Goal: Task Accomplishment & Management: Complete application form

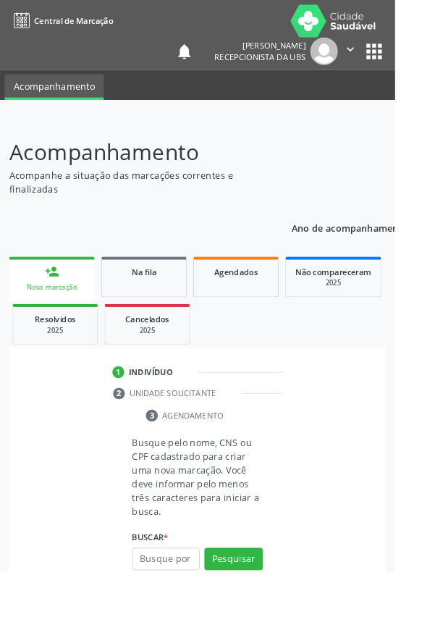
click at [177, 617] on input "text" at bounding box center [182, 615] width 75 height 25
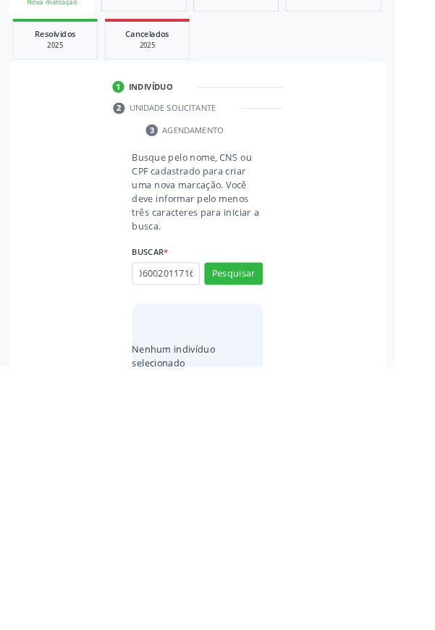
scroll to position [0, 9]
type input "060020117160"
click at [265, 524] on button "Pesquisar" at bounding box center [257, 527] width 64 height 25
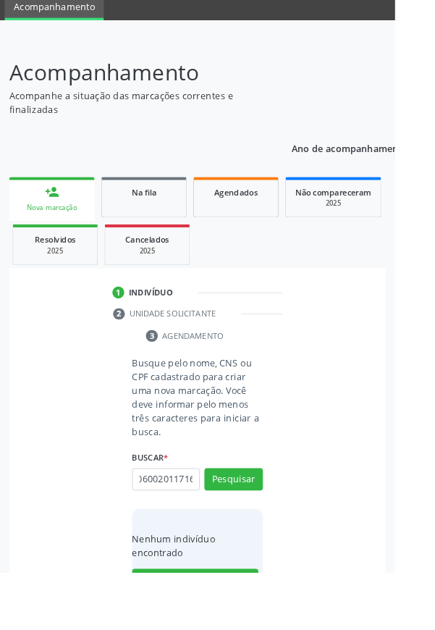
scroll to position [0, 0]
click at [210, 525] on input "06002011716" at bounding box center [182, 527] width 75 height 25
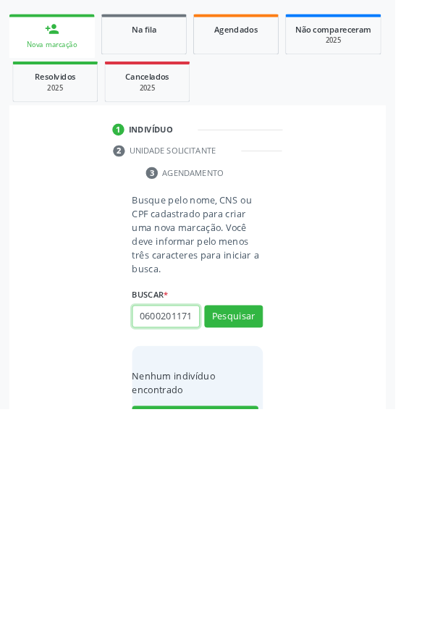
scroll to position [88, 0]
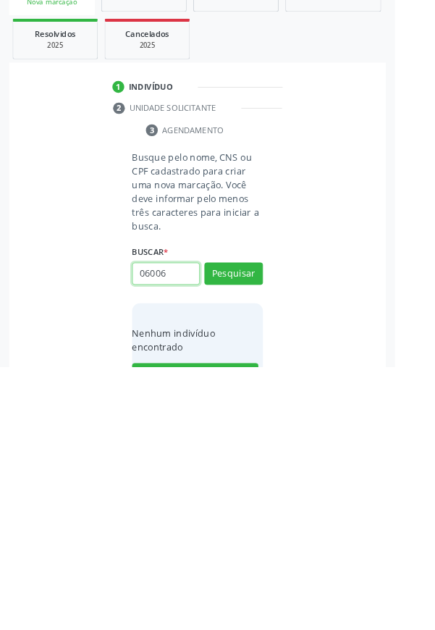
click at [196, 531] on input "06006" at bounding box center [182, 527] width 75 height 25
type input "06002017160"
click at [270, 528] on button "Pesquisar" at bounding box center [257, 527] width 64 height 25
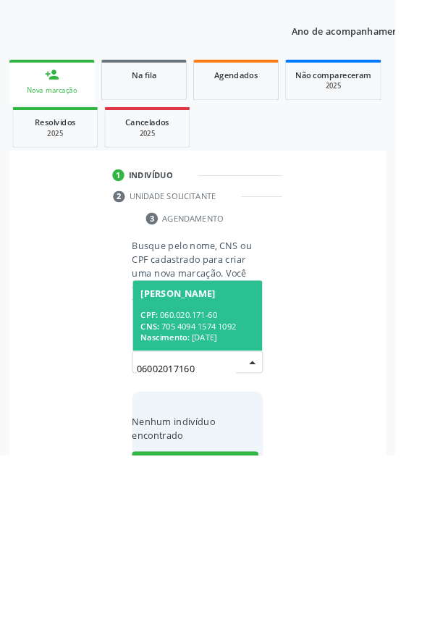
scroll to position [88, 0]
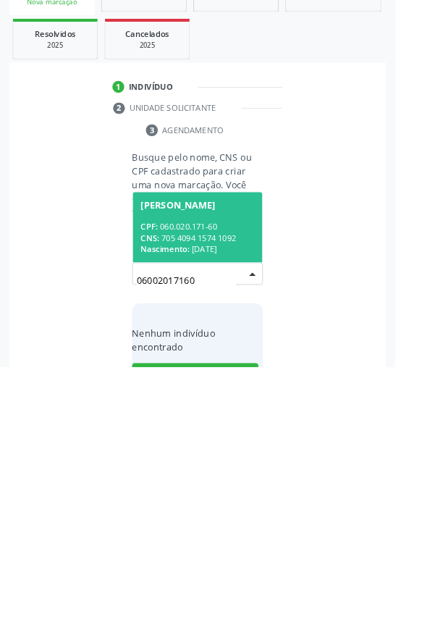
click at [232, 472] on div "CPF: 060.020.171-60" at bounding box center [217, 476] width 125 height 12
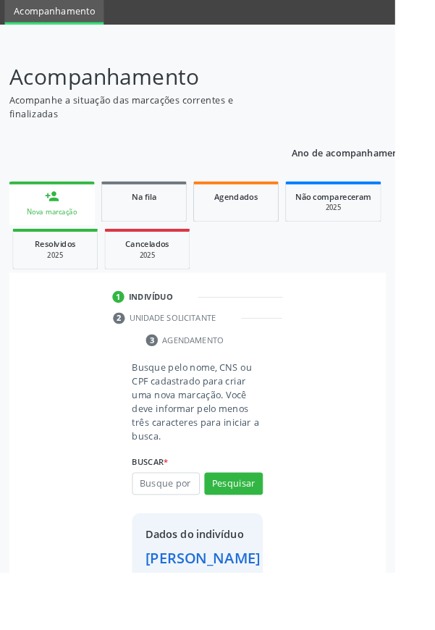
scroll to position [83, 0]
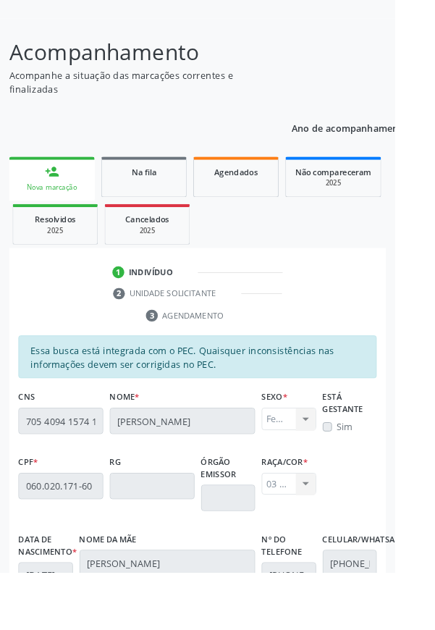
scroll to position [344, 0]
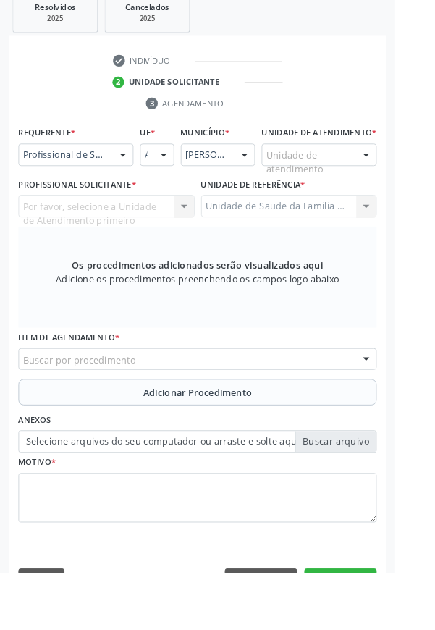
scroll to position [280, 0]
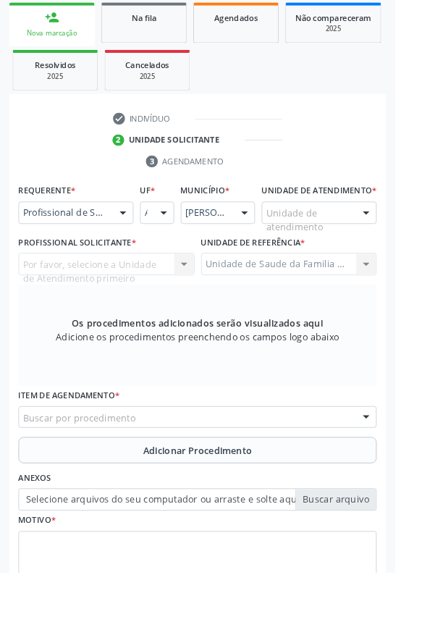
click at [137, 233] on div at bounding box center [135, 234] width 22 height 25
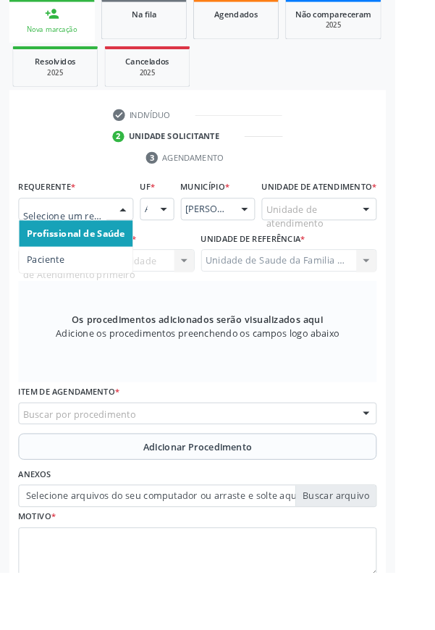
scroll to position [326, 0]
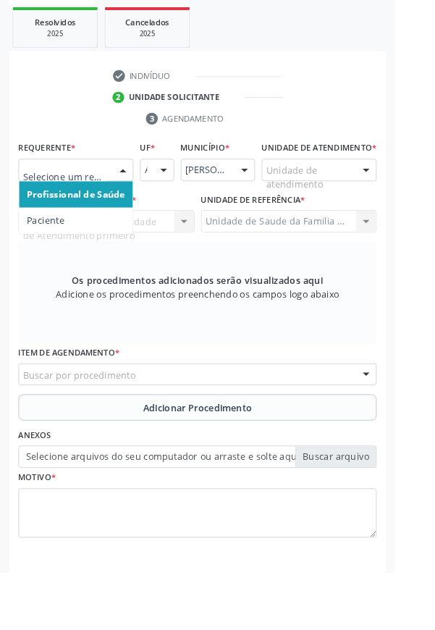
click at [68, 241] on span "Paciente" at bounding box center [50, 243] width 41 height 14
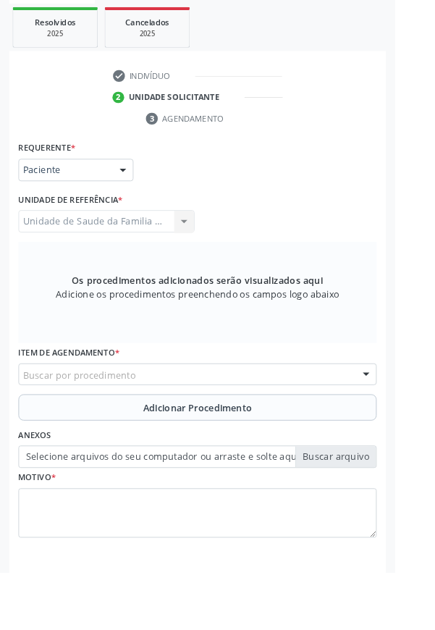
scroll to position [318, 0]
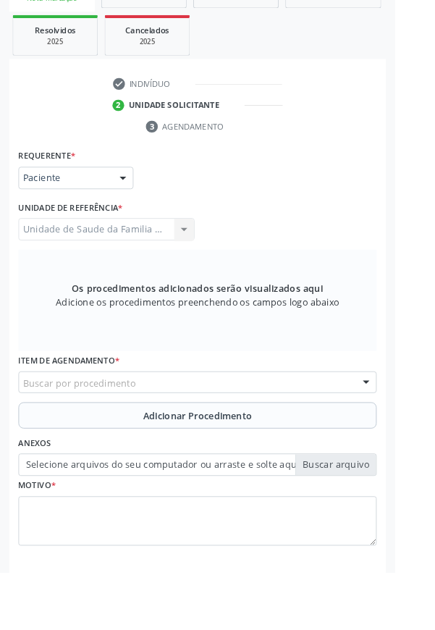
click at [218, 423] on div "Buscar por procedimento" at bounding box center [217, 421] width 394 height 25
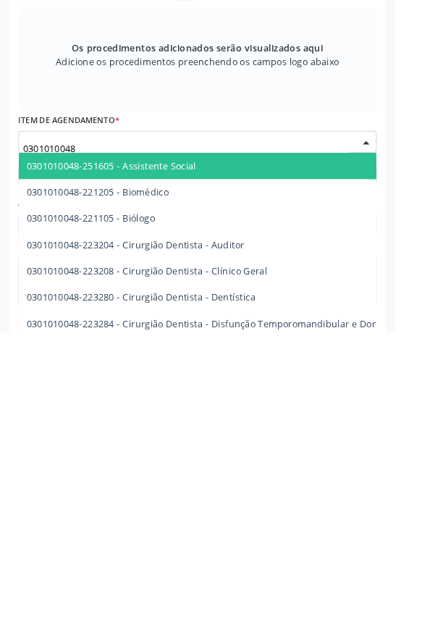
type input "0301010048"
click at [423, 618] on div "Requerente * Paciente Profissional de Saúde Paciente Nenhum resultado encontrad…" at bounding box center [217, 423] width 415 height 524
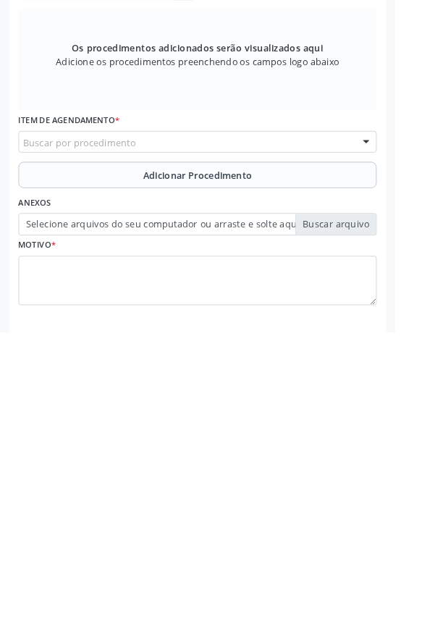
click at [430, 538] on div "Acompanhamento Acompanhe a situação das marcações correntes e finalizadas Relat…" at bounding box center [217, 255] width 435 height 884
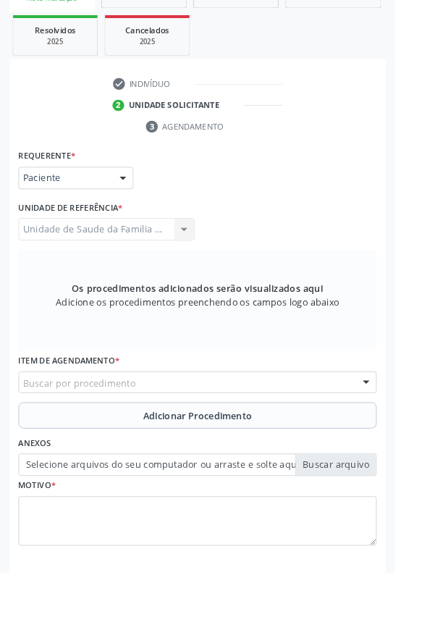
click at [301, 421] on div "Buscar por procedimento" at bounding box center [217, 421] width 394 height 25
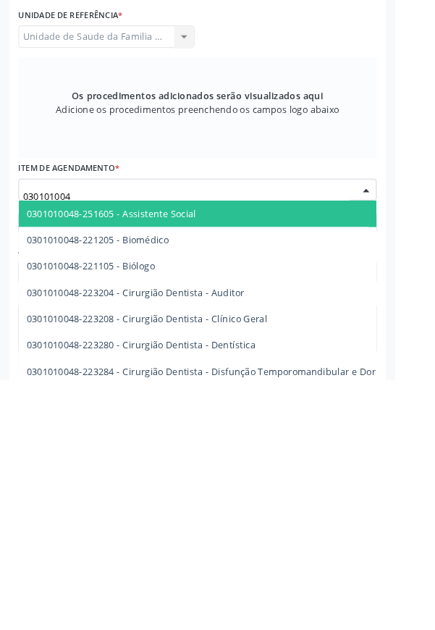
type input "0301010048"
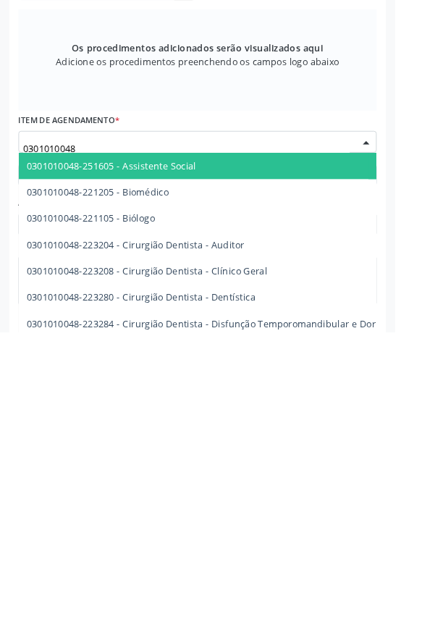
click at [406, 419] on div at bounding box center [403, 422] width 22 height 25
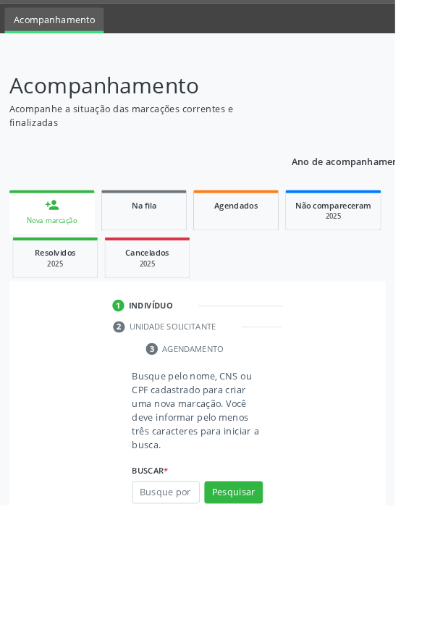
scroll to position [78, 0]
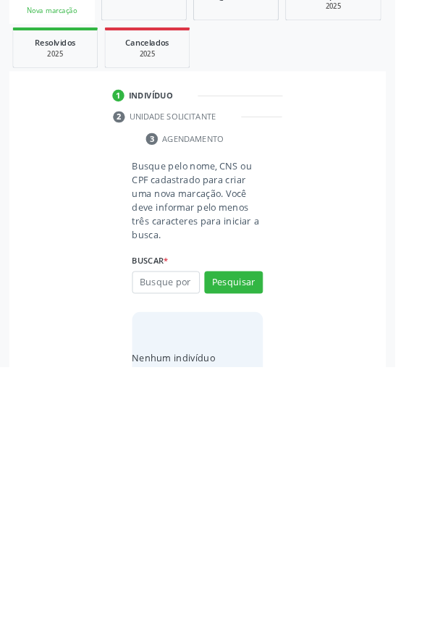
click at [177, 533] on input "text" at bounding box center [182, 537] width 75 height 25
type input "06002017160"
click at [253, 526] on button "Pesquisar" at bounding box center [257, 537] width 64 height 25
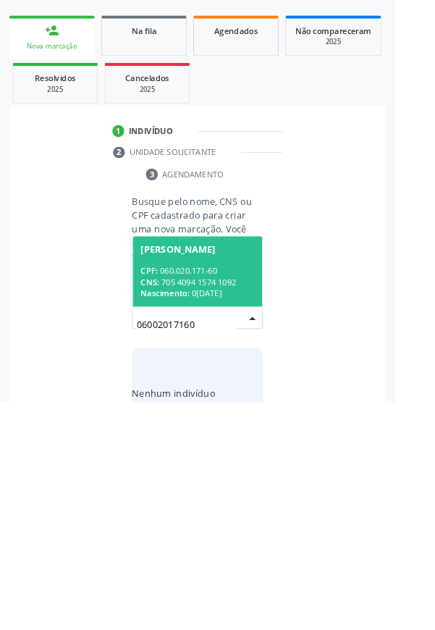
scroll to position [88, 0]
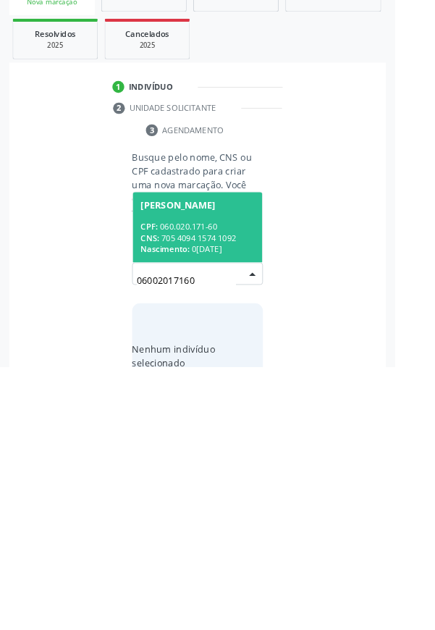
click at [240, 472] on div "CPF: 060.020.171-60" at bounding box center [217, 476] width 125 height 12
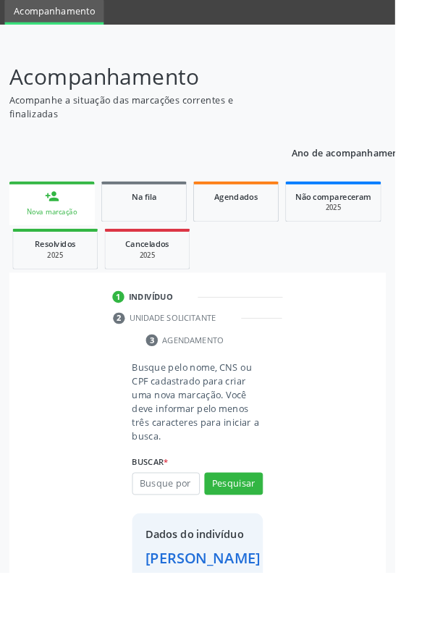
scroll to position [83, 0]
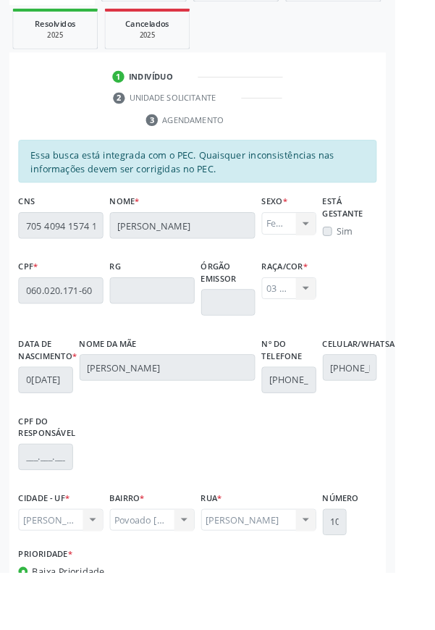
scroll to position [344, 0]
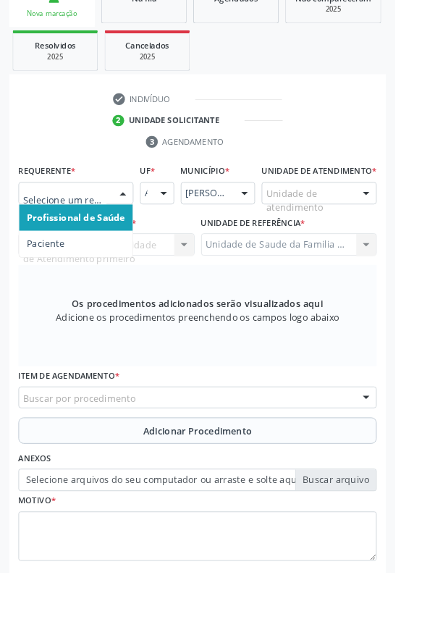
scroll to position [326, 0]
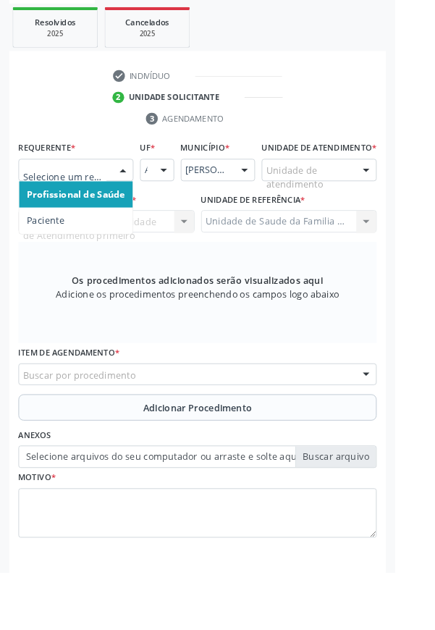
click at [90, 241] on span "Paciente" at bounding box center [83, 243] width 125 height 29
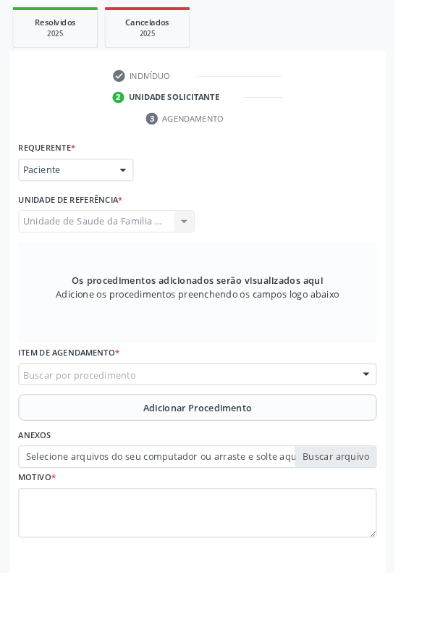
scroll to position [318, 0]
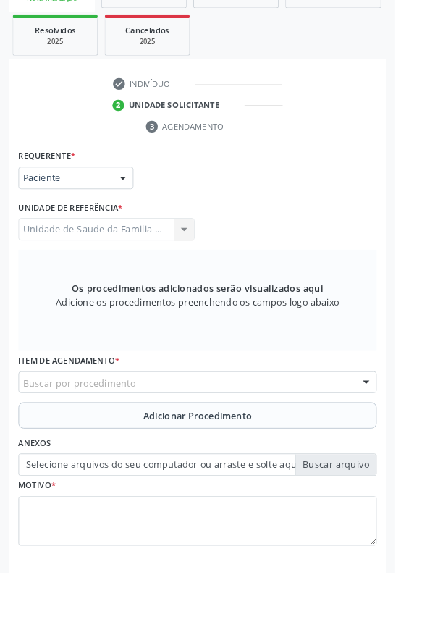
click at [181, 421] on div "Buscar por procedimento" at bounding box center [217, 421] width 394 height 25
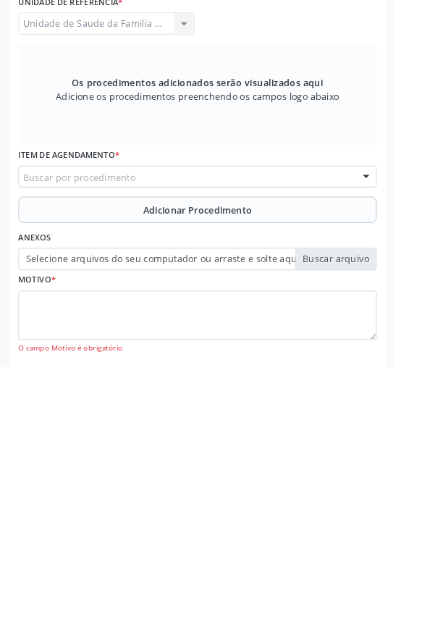
scroll to position [318, 0]
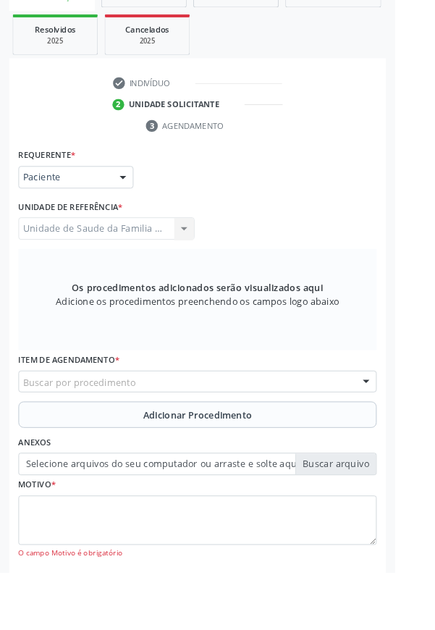
click at [295, 421] on div "Buscar por procedimento" at bounding box center [217, 420] width 394 height 25
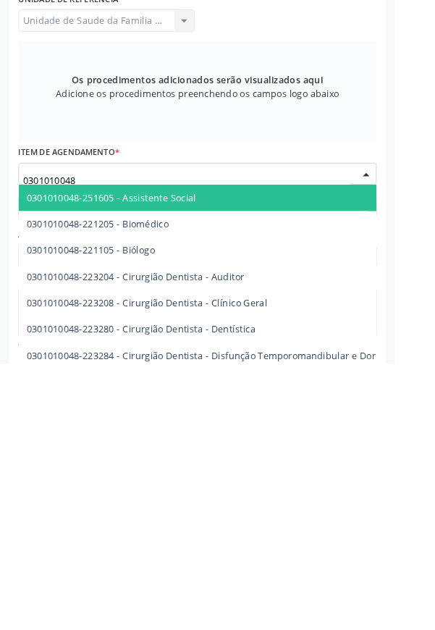
scroll to position [332, 0]
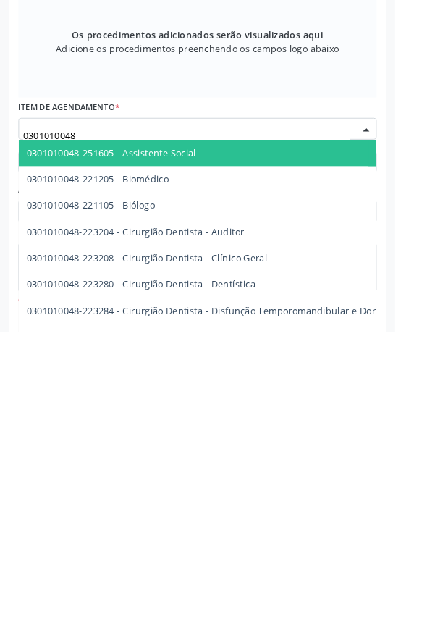
type input "0301010048"
click at [402, 399] on div at bounding box center [403, 407] width 22 height 25
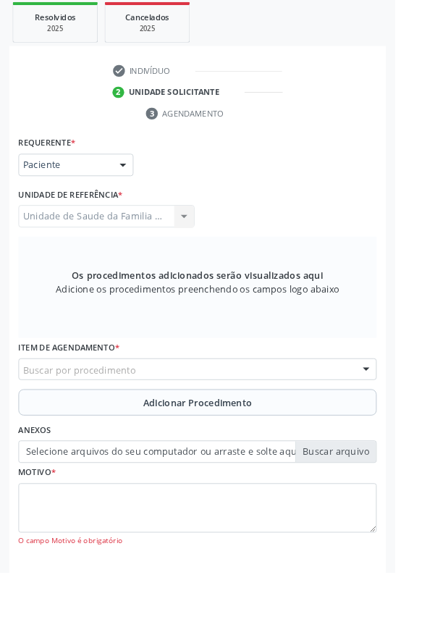
click at [402, 411] on div at bounding box center [403, 407] width 22 height 25
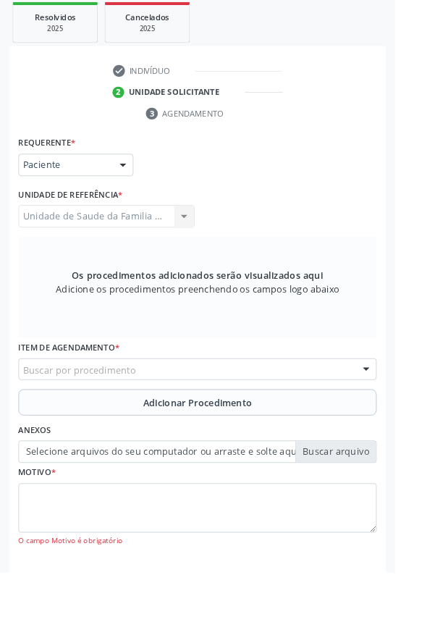
click at [172, 410] on div "Buscar por procedimento" at bounding box center [217, 406] width 394 height 25
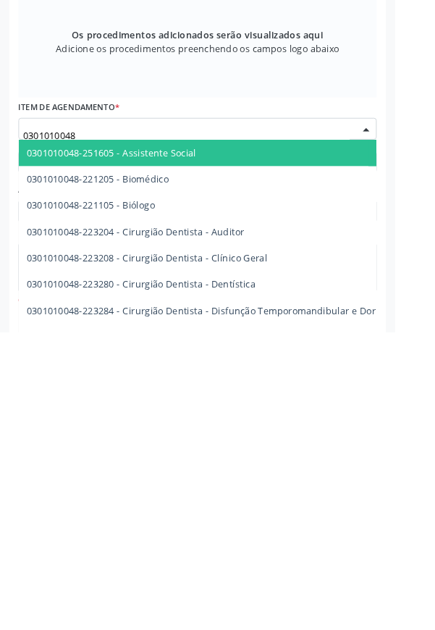
type input "0301010048"
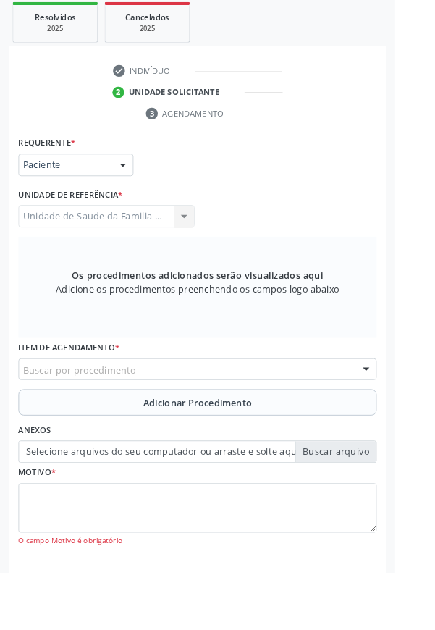
click at [412, 408] on div at bounding box center [403, 407] width 22 height 25
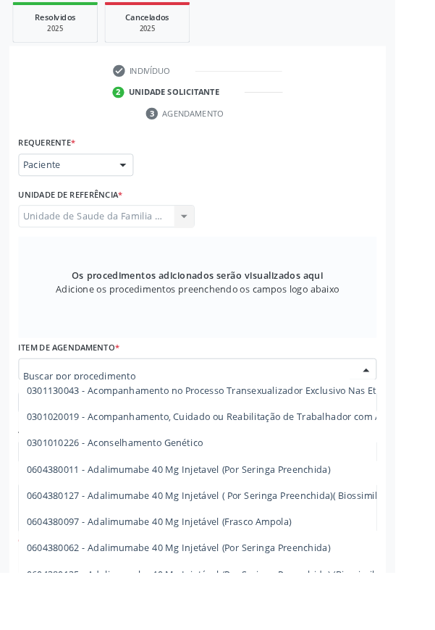
scroll to position [2029, 0]
click at [130, 408] on input "text" at bounding box center [205, 414] width 360 height 29
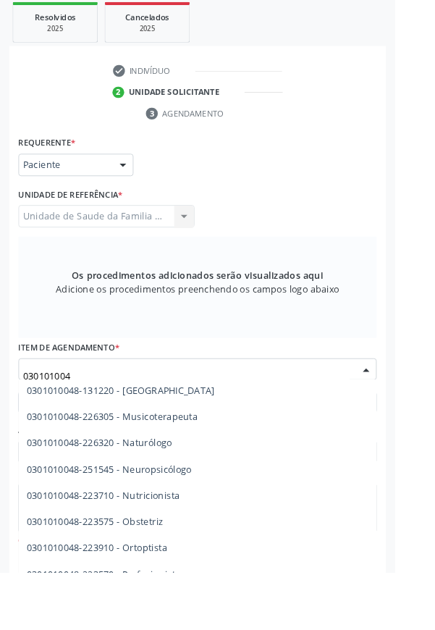
type input "0301010048"
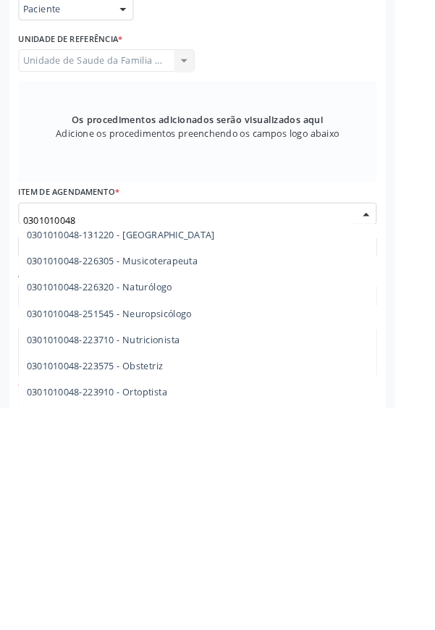
scroll to position [323, 0]
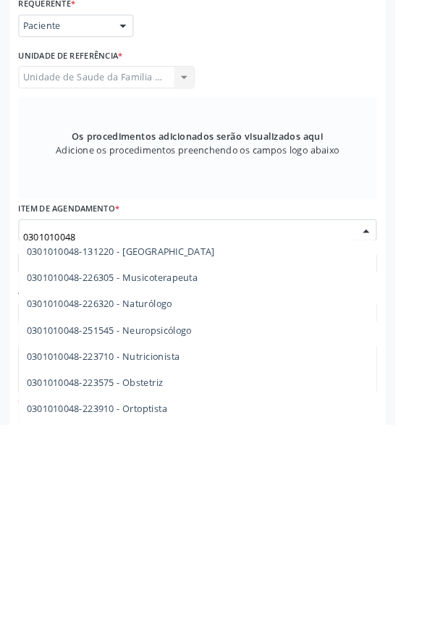
click at [336, 500] on span "0301010048-226320 - Naturólogo" at bounding box center [268, 497] width 495 height 29
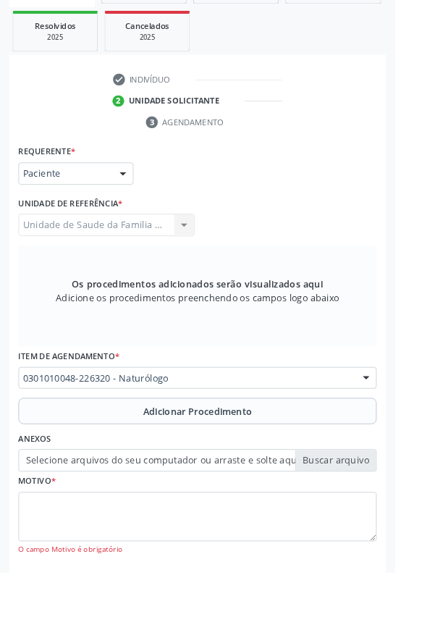
click at [412, 418] on div at bounding box center [403, 417] width 22 height 25
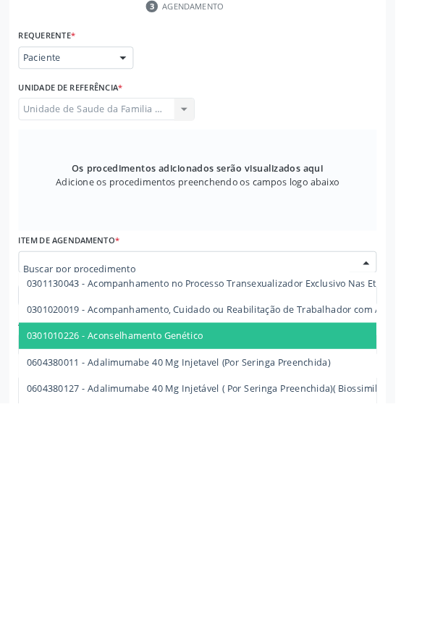
scroll to position [332, 0]
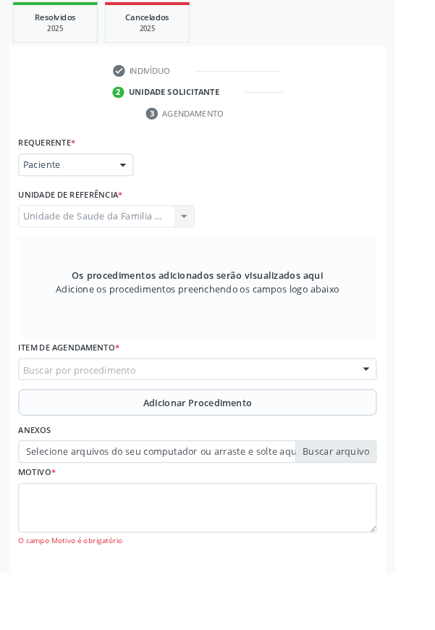
click at [405, 412] on div at bounding box center [403, 407] width 22 height 25
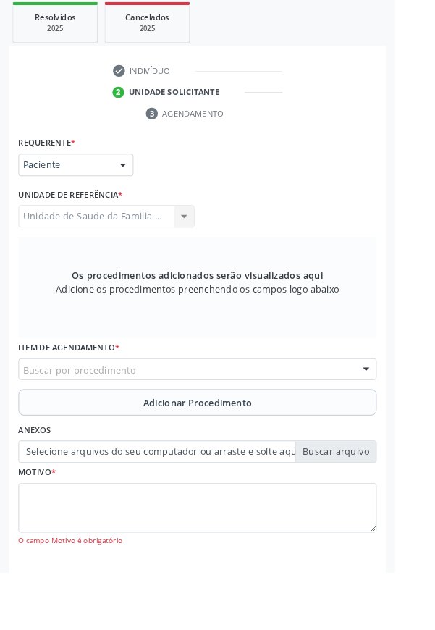
click at [404, 406] on div at bounding box center [403, 407] width 22 height 25
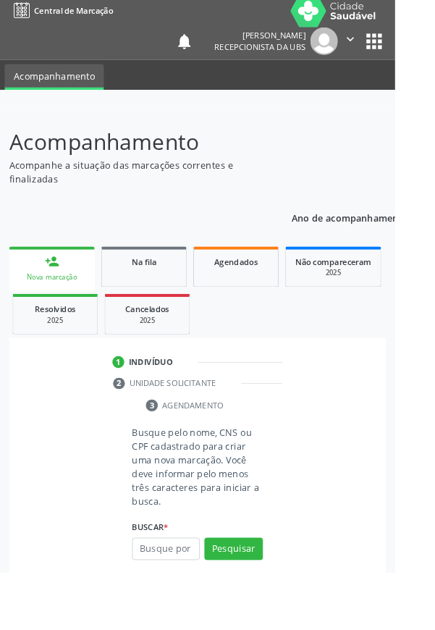
scroll to position [88, 0]
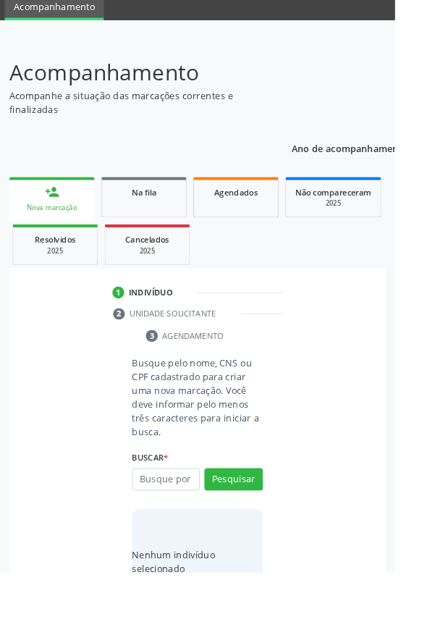
click at [175, 526] on input "text" at bounding box center [182, 527] width 75 height 25
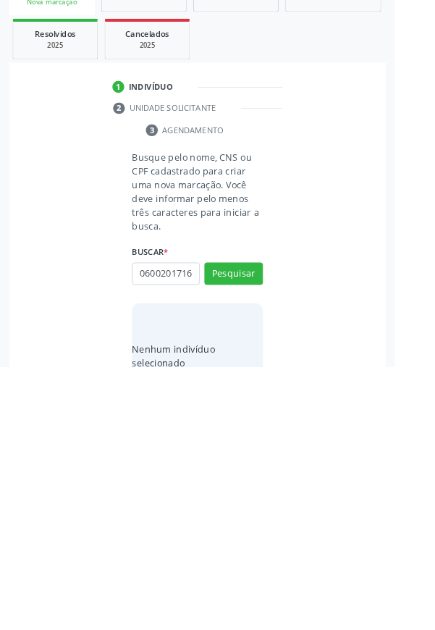
scroll to position [0, 3]
type input "06002017160"
click at [253, 520] on button "Pesquisar" at bounding box center [257, 527] width 64 height 25
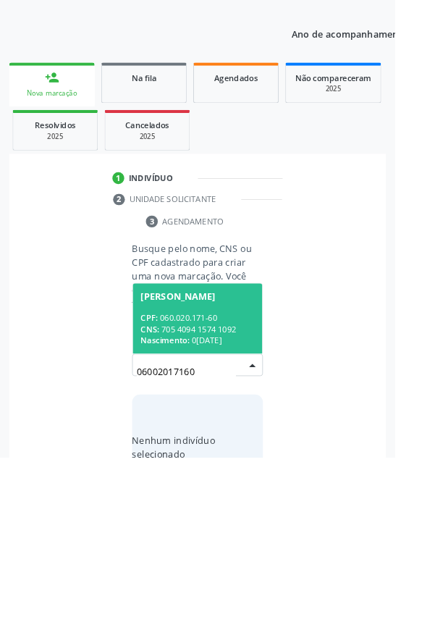
scroll to position [88, 0]
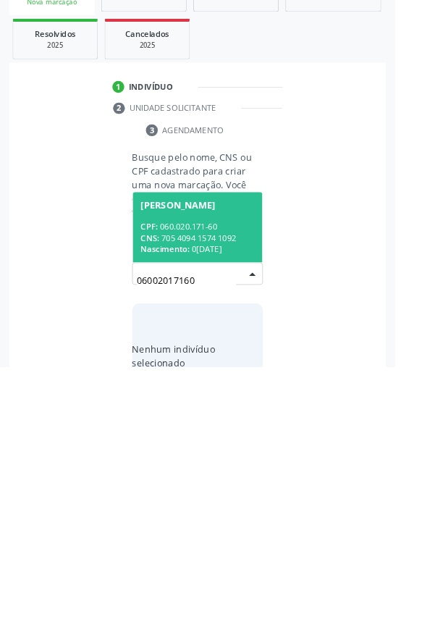
click at [220, 475] on div "CPF: 060.020.171-60" at bounding box center [217, 476] width 125 height 12
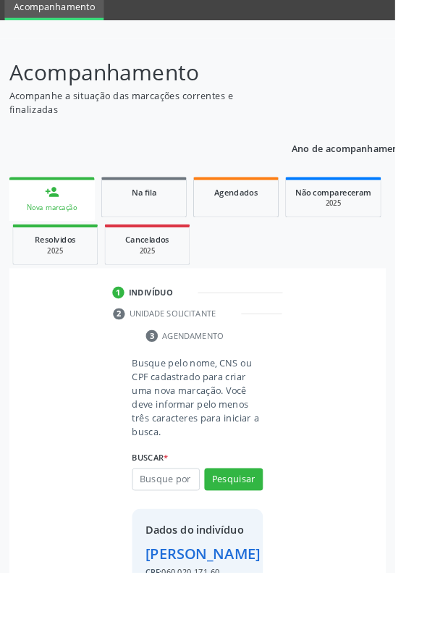
scroll to position [83, 0]
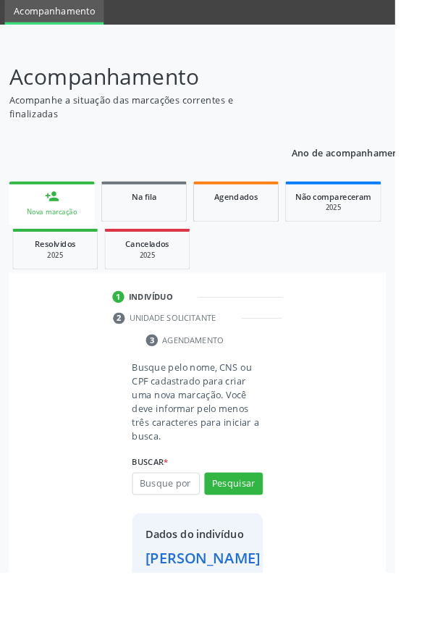
click at [230, 625] on div "[PERSON_NAME]" at bounding box center [223, 613] width 127 height 24
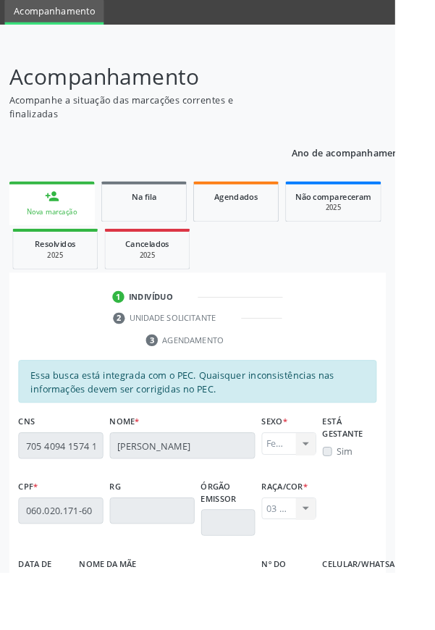
scroll to position [344, 0]
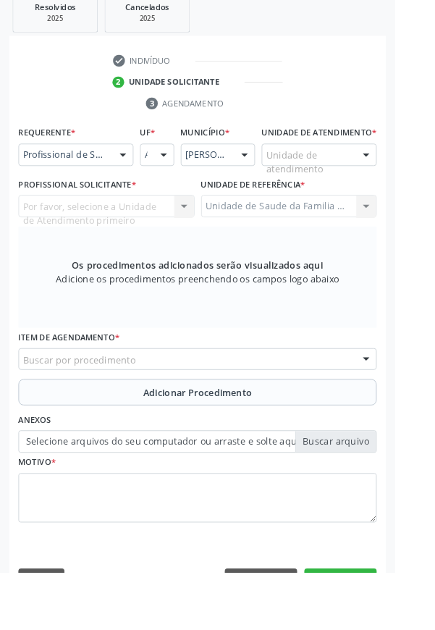
scroll to position [280, 0]
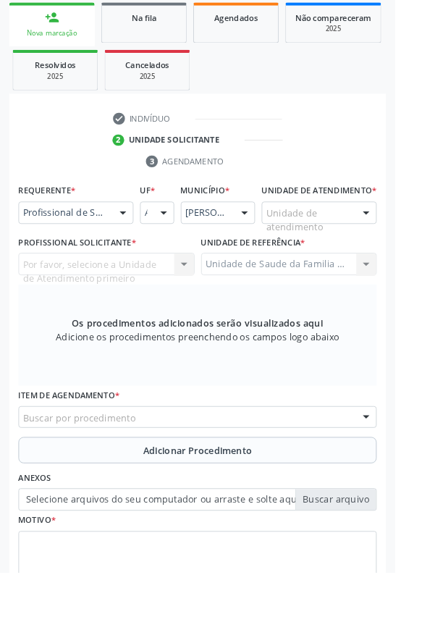
click at [183, 471] on div "Buscar por procedimento" at bounding box center [217, 459] width 394 height 25
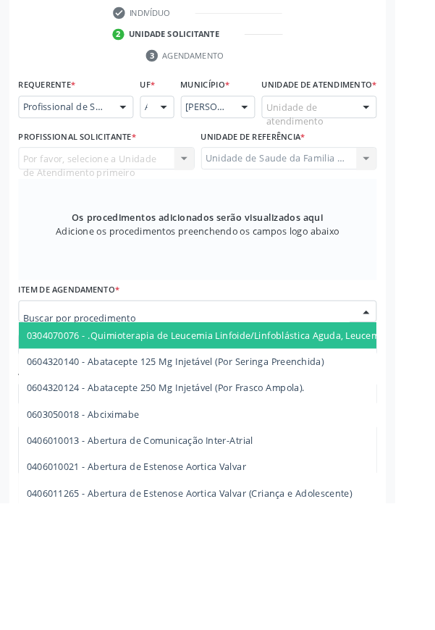
scroll to position [320, 0]
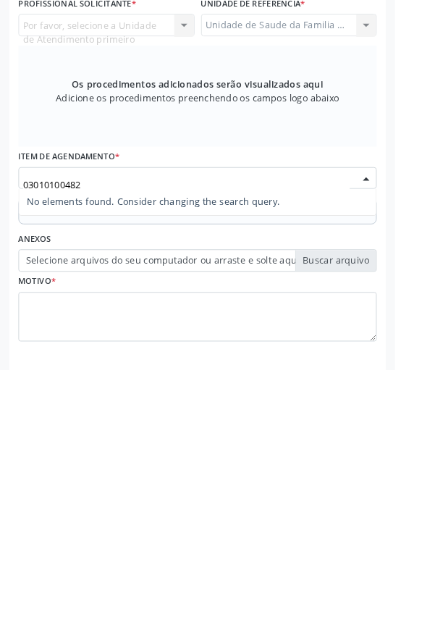
type input "0301010048"
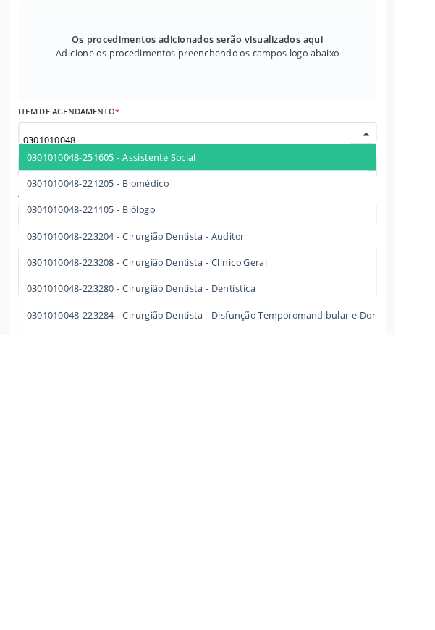
scroll to position [331, 0]
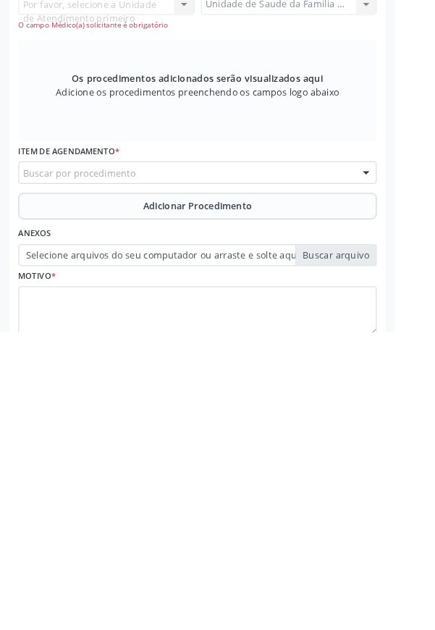
scroll to position [360, 0]
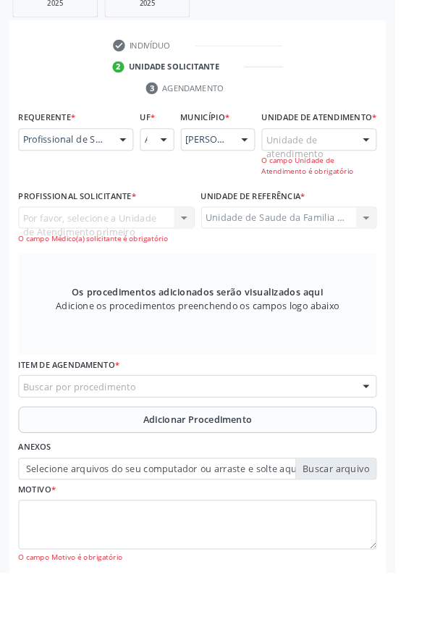
click at [396, 438] on div at bounding box center [403, 425] width 22 height 25
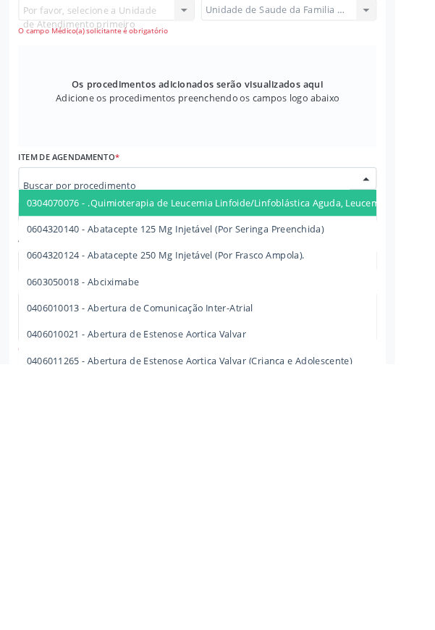
scroll to position [392, 0]
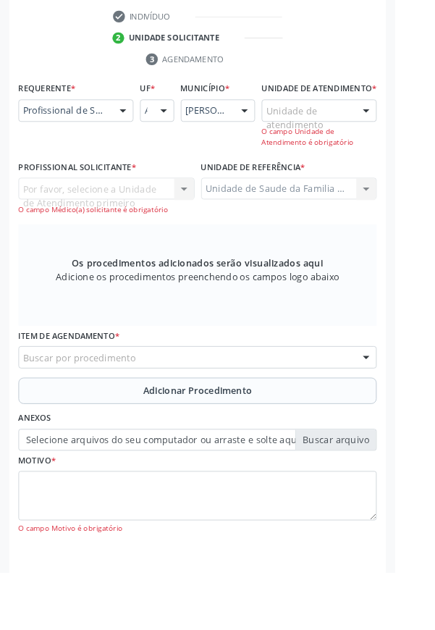
click at [403, 406] on div at bounding box center [403, 393] width 22 height 25
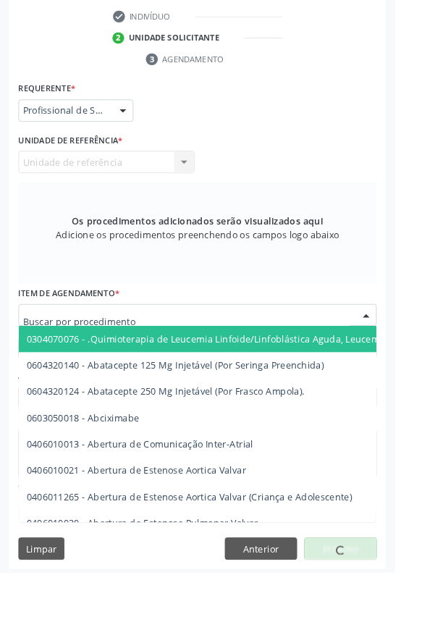
scroll to position [0, 0]
